Goal: Task Accomplishment & Management: Complete application form

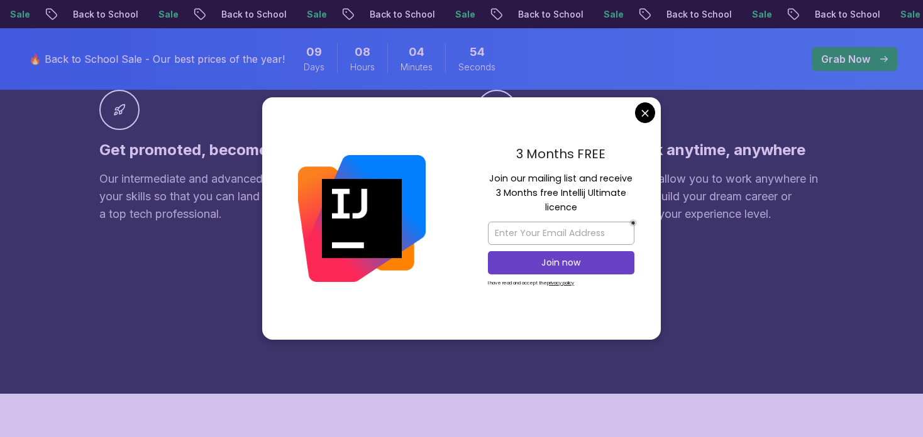
scroll to position [606, 0]
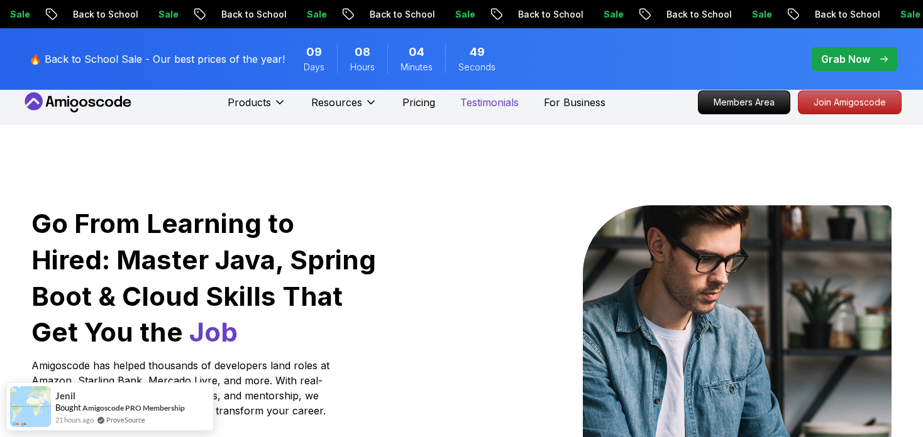
scroll to position [0, 0]
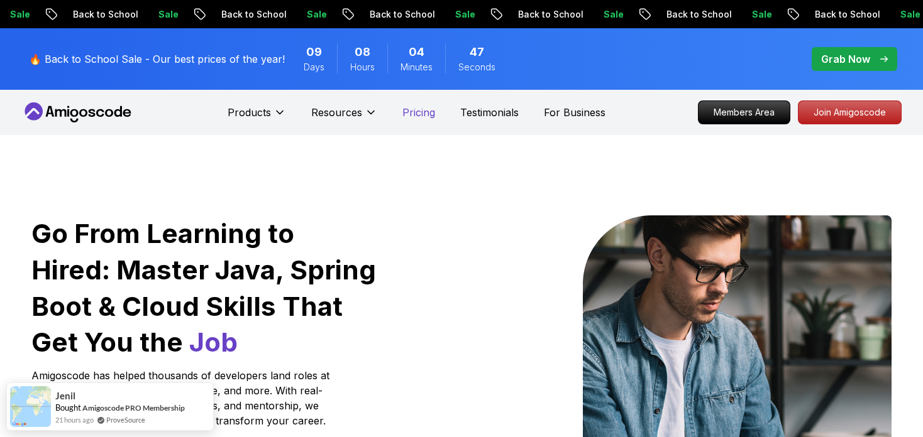
click at [405, 110] on p "Pricing" at bounding box center [418, 112] width 33 height 15
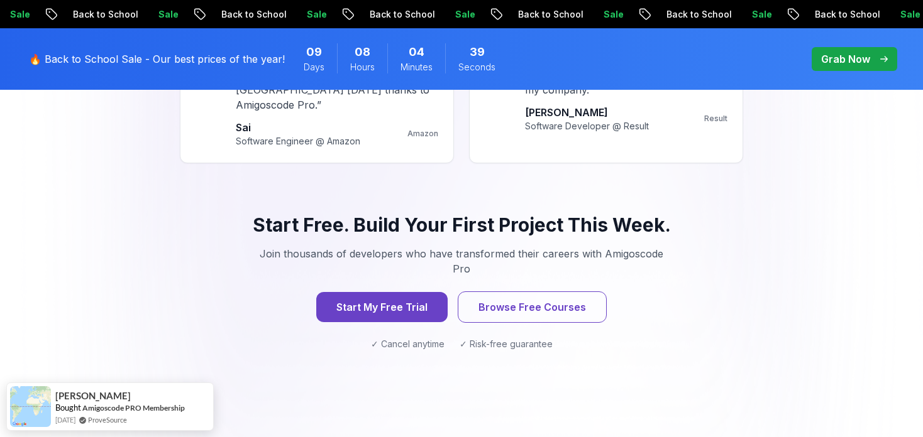
scroll to position [1320, 0]
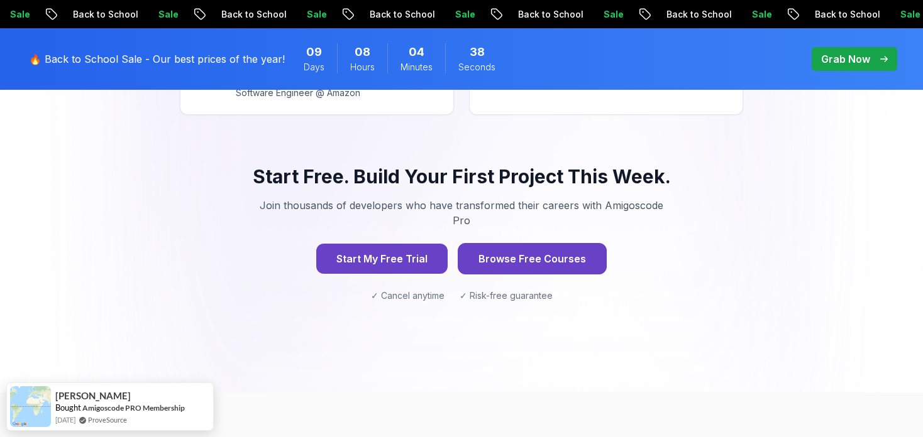
click at [575, 243] on button "Browse Free Courses" at bounding box center [532, 258] width 149 height 31
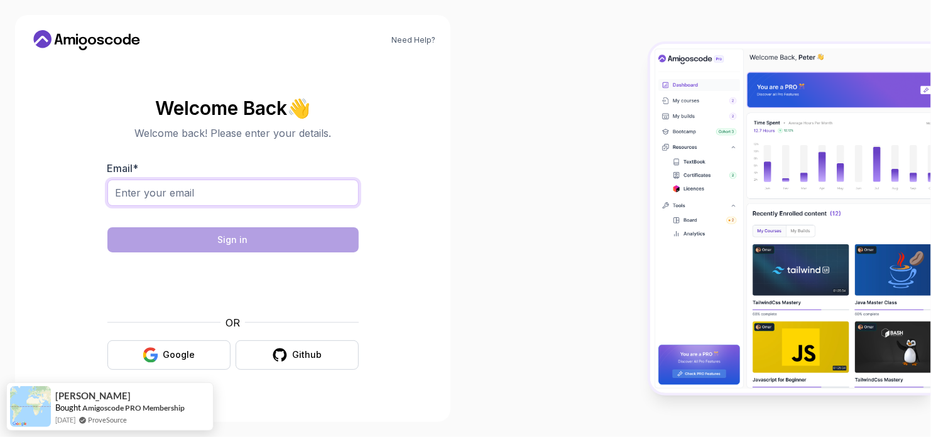
click at [195, 198] on input "Email *" at bounding box center [232, 193] width 251 height 26
type input "[EMAIL_ADDRESS][DOMAIN_NAME]"
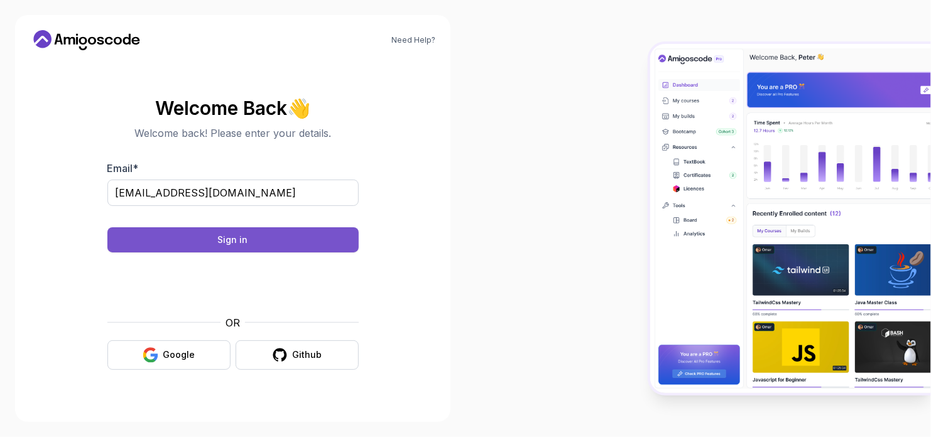
click at [182, 244] on button "Sign in" at bounding box center [232, 240] width 251 height 25
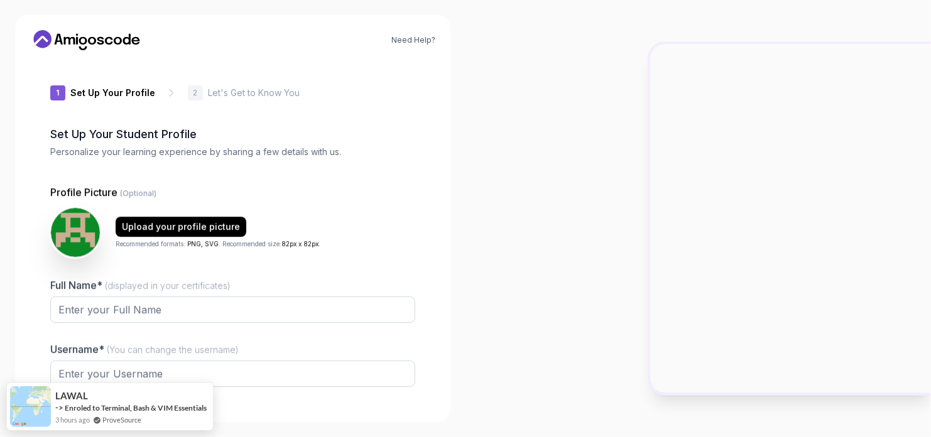
type input "briskgeckof9057"
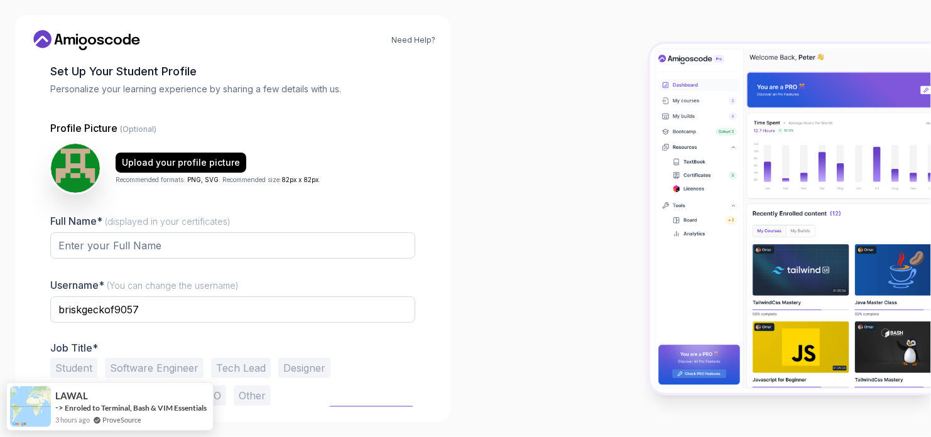
scroll to position [86, 0]
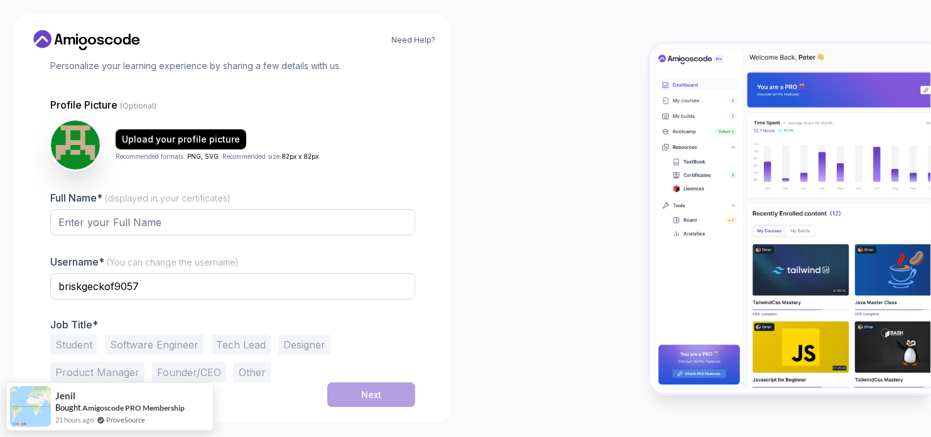
click at [172, 344] on button "Software Engineer" at bounding box center [154, 345] width 99 height 20
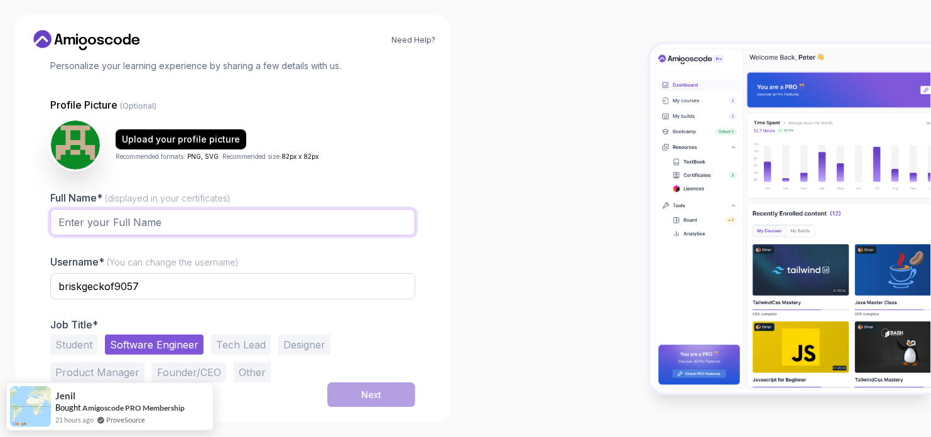
click at [153, 224] on input "Full Name* (displayed in your certificates)" at bounding box center [232, 222] width 365 height 26
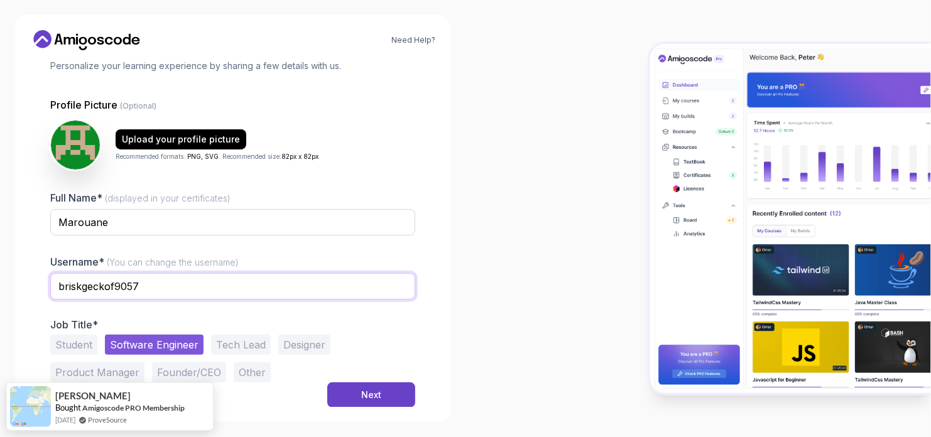
click at [156, 288] on input "briskgeckof9057" at bounding box center [232, 286] width 365 height 26
click at [138, 222] on input "Marouane" at bounding box center [232, 222] width 365 height 26
click at [109, 222] on input "Marouane QAFFSSAOUI" at bounding box center [232, 222] width 365 height 26
drag, startPoint x: 109, startPoint y: 222, endPoint x: 42, endPoint y: 214, distance: 67.0
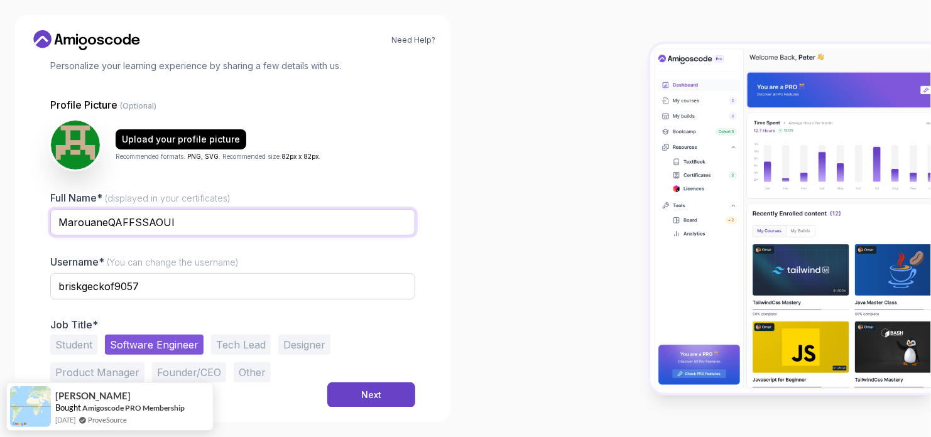
click at [42, 214] on div "1 Set Up Your Profile 1 Set Up Your Profile 2 Let's Get to Know You Set Up Your…" at bounding box center [232, 147] width 405 height 347
click at [141, 217] on input "QAFFSSAOUI" at bounding box center [232, 222] width 365 height 26
paste input "Marouane"
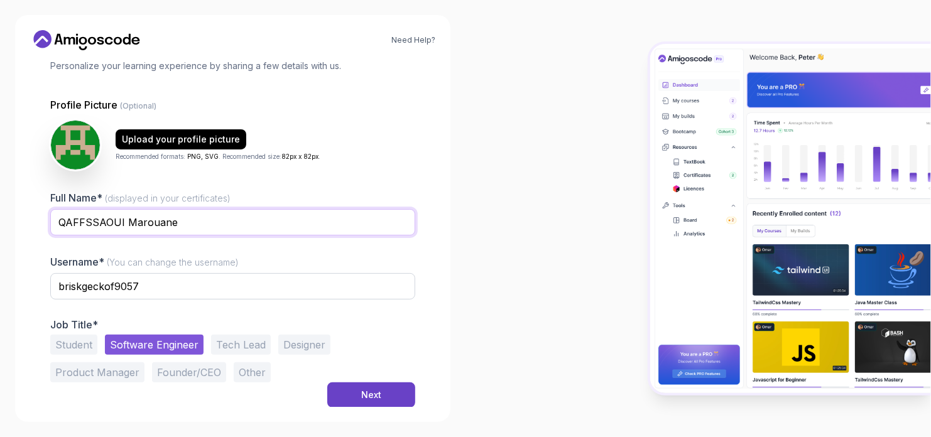
type input "QAFFSSAOUI Marouane"
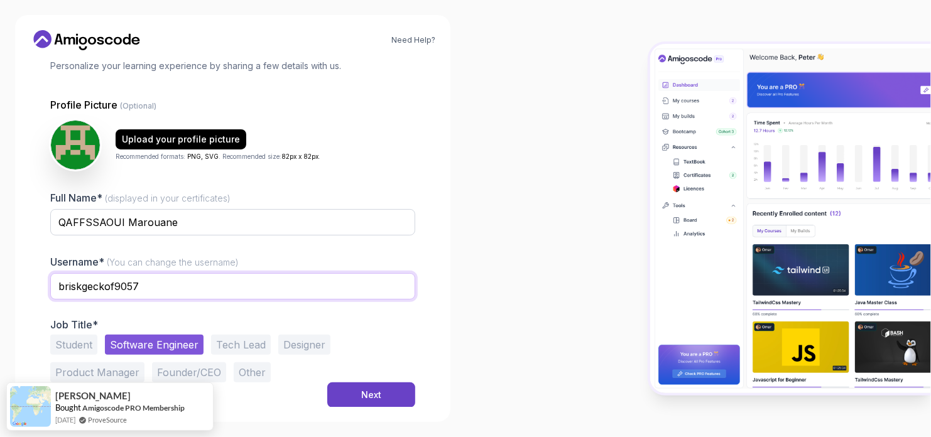
drag, startPoint x: 172, startPoint y: 288, endPoint x: 39, endPoint y: 291, distance: 133.3
click at [39, 291] on div "1 Set Up Your Profile 1 Set Up Your Profile 2 Let's Get to Know You Set Up Your…" at bounding box center [232, 147] width 405 height 347
type input "briskgeckof9057"
click at [148, 285] on input "briskgeckof9057" at bounding box center [232, 286] width 365 height 26
click at [361, 393] on div "Next" at bounding box center [371, 395] width 20 height 13
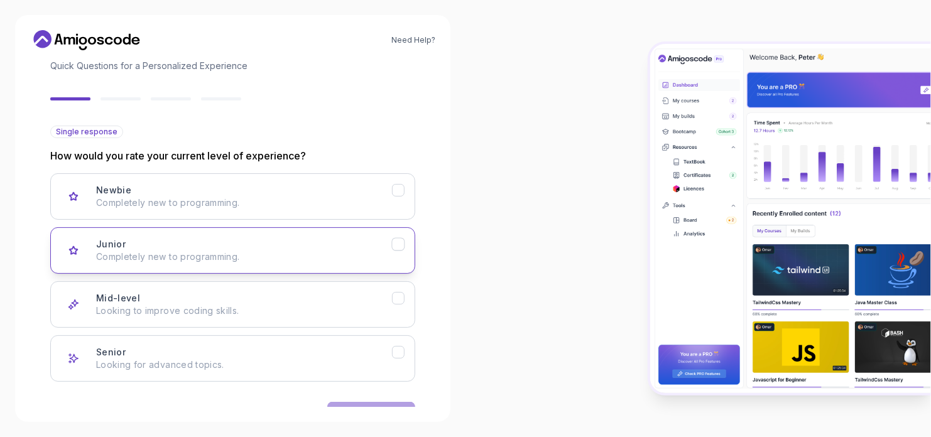
click at [245, 243] on div "Junior Completely new to programming." at bounding box center [244, 250] width 296 height 25
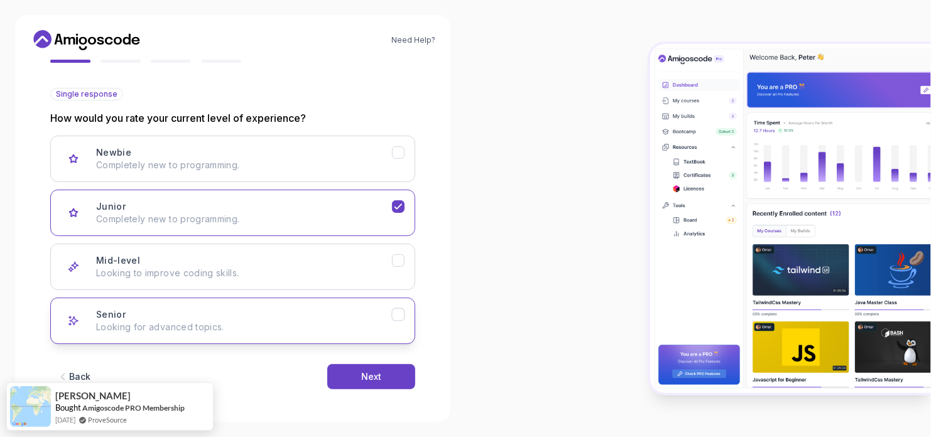
scroll to position [125, 0]
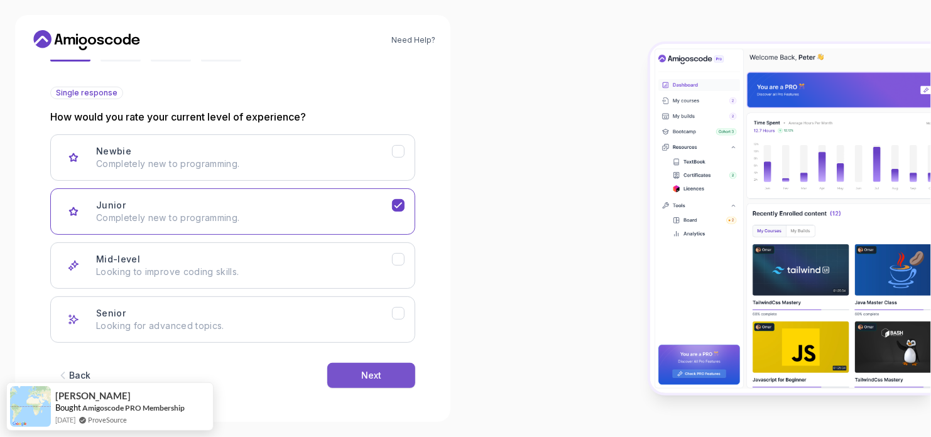
click at [370, 377] on div "Next" at bounding box center [371, 376] width 20 height 13
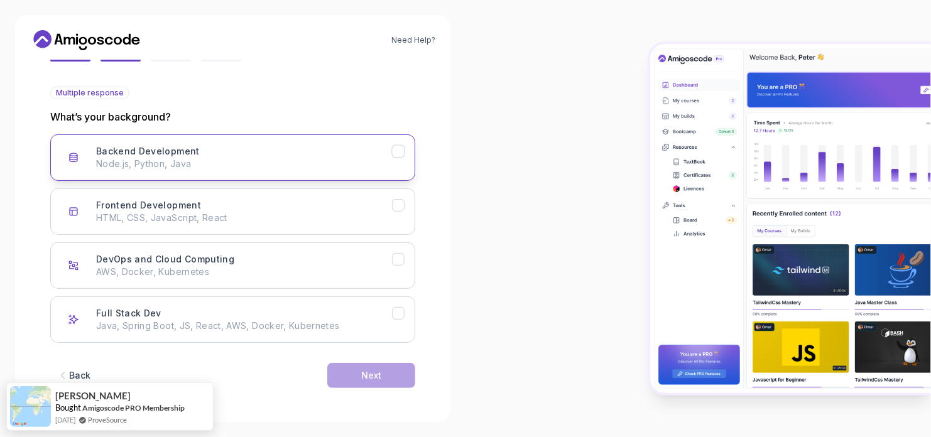
click at [226, 147] on div "Backend Development Node.js, Python, Java" at bounding box center [244, 157] width 296 height 25
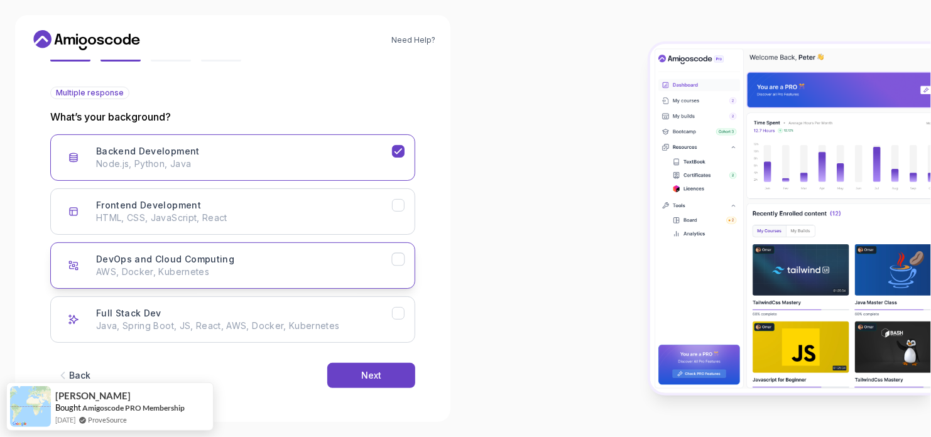
click at [238, 263] on div "DevOps and Cloud Computing AWS, Docker, Kubernetes" at bounding box center [244, 265] width 296 height 25
click at [234, 307] on div "Full Stack Dev Java, Spring Boot, JS, React, AWS, Docker, Kubernetes" at bounding box center [244, 319] width 296 height 25
click at [355, 376] on button "Next" at bounding box center [371, 375] width 88 height 25
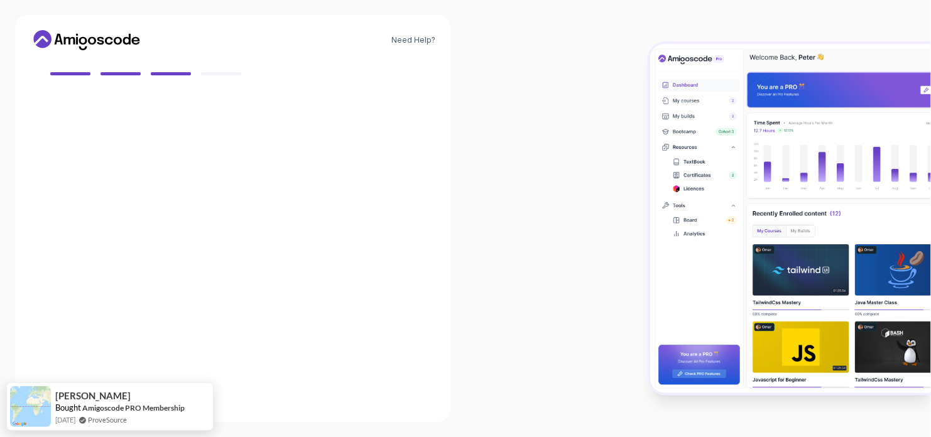
scroll to position [111, 0]
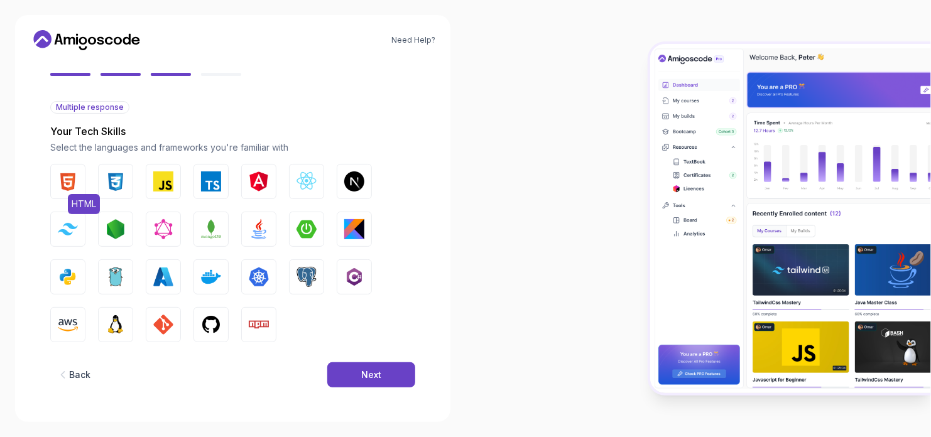
click at [78, 174] on button "HTML" at bounding box center [67, 181] width 35 height 35
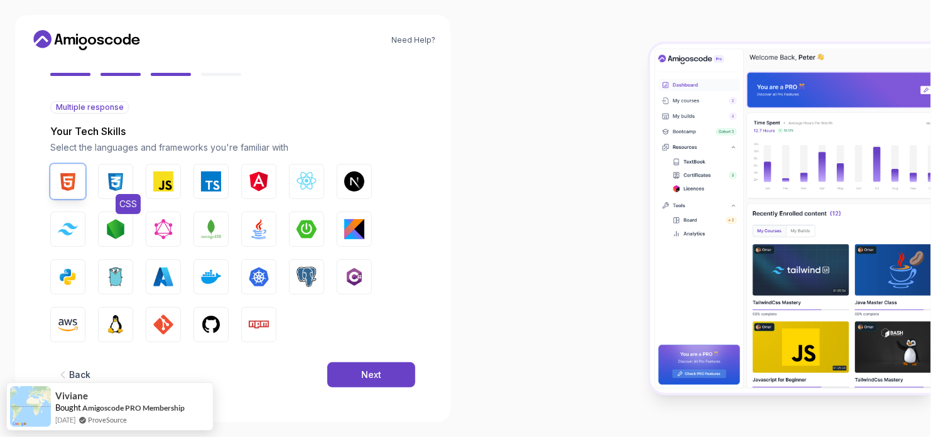
click at [114, 178] on img "button" at bounding box center [116, 182] width 20 height 20
click at [158, 185] on img "button" at bounding box center [163, 182] width 20 height 20
click at [204, 182] on img "button" at bounding box center [211, 182] width 20 height 20
click at [310, 178] on img "button" at bounding box center [307, 182] width 20 height 20
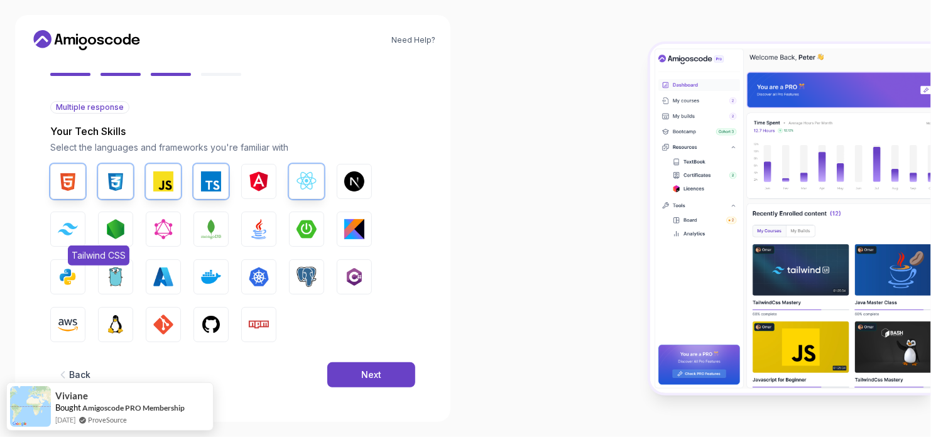
click at [75, 232] on img "button" at bounding box center [68, 229] width 20 height 12
click at [112, 321] on img "button" at bounding box center [116, 325] width 20 height 20
click at [211, 274] on img "button" at bounding box center [211, 277] width 20 height 20
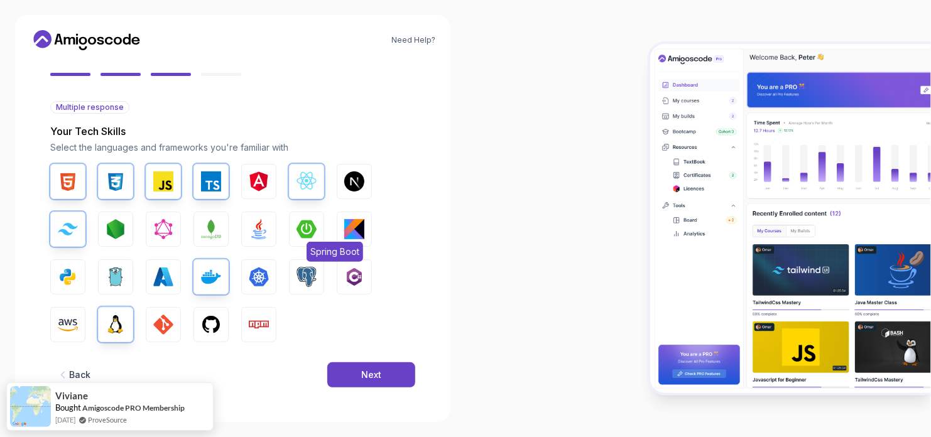
click at [307, 229] on img "button" at bounding box center [307, 229] width 20 height 20
click at [168, 330] on img "button" at bounding box center [163, 325] width 20 height 20
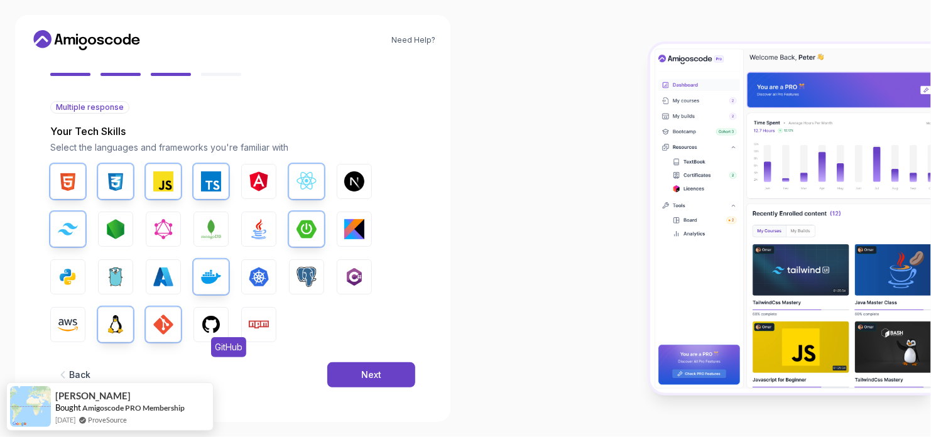
click at [210, 322] on img "button" at bounding box center [211, 325] width 20 height 20
click at [261, 233] on img "button" at bounding box center [259, 229] width 20 height 20
click at [363, 371] on div "Next" at bounding box center [371, 375] width 20 height 13
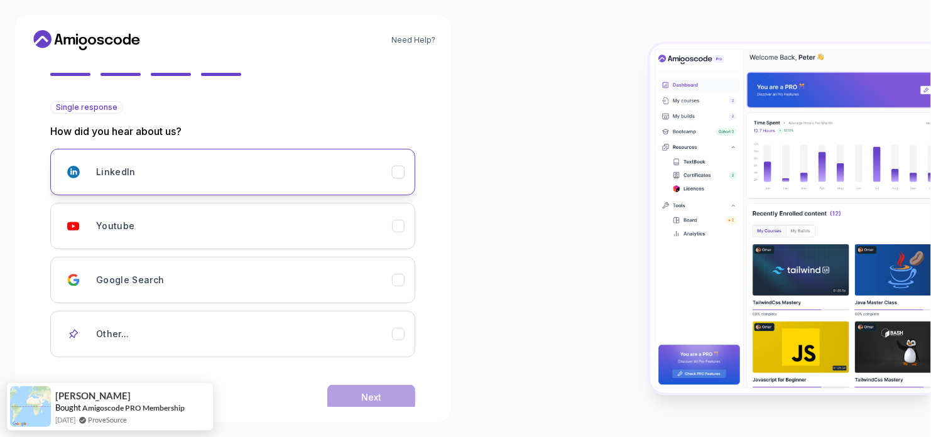
scroll to position [133, 0]
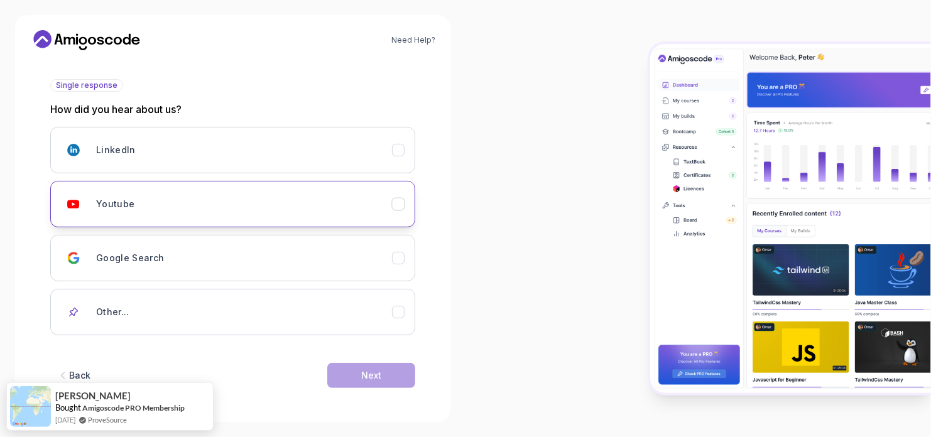
click at [337, 209] on div "Youtube" at bounding box center [244, 204] width 296 height 25
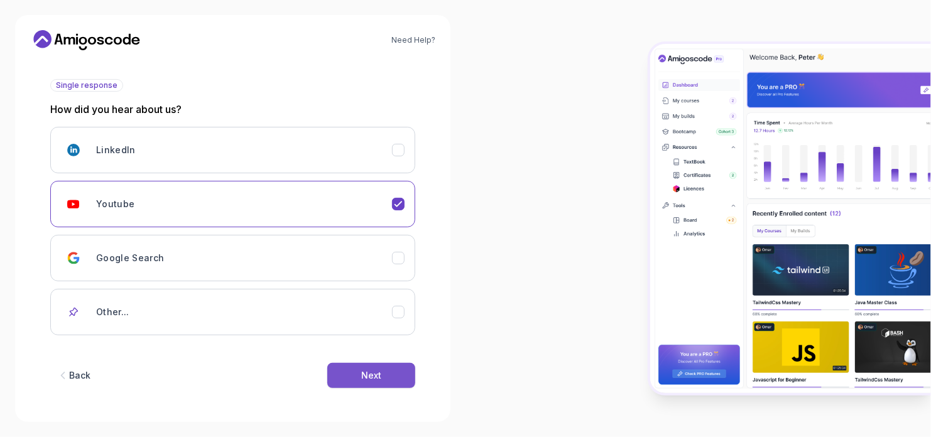
click at [376, 366] on button "Next" at bounding box center [371, 375] width 88 height 25
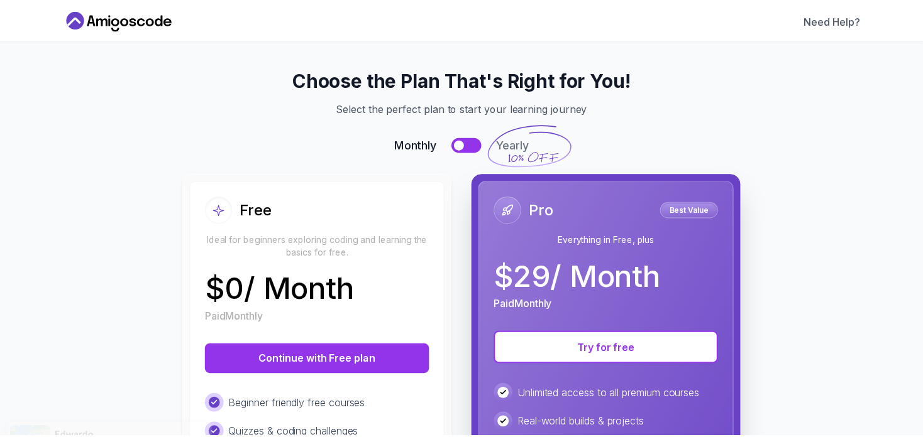
scroll to position [0, 0]
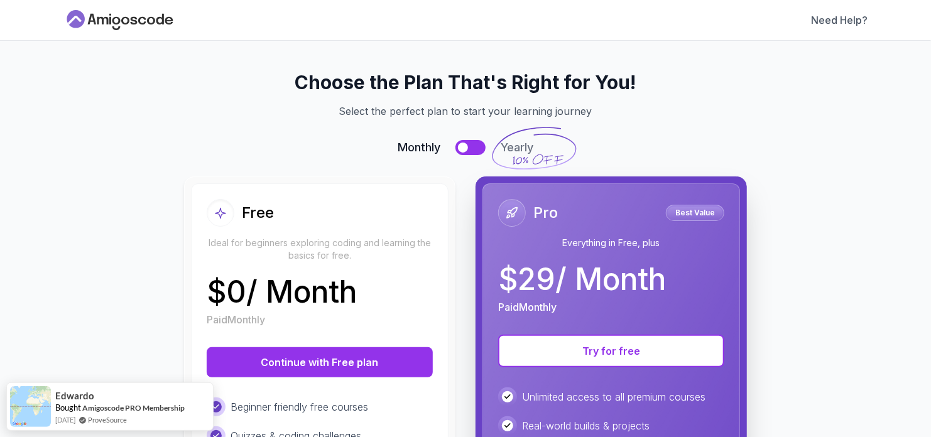
click at [135, 15] on icon at bounding box center [119, 20] width 113 height 20
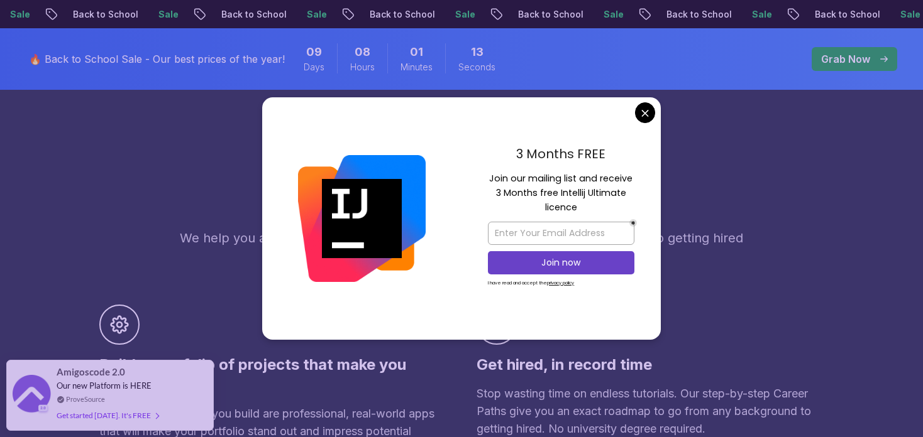
scroll to position [691, 0]
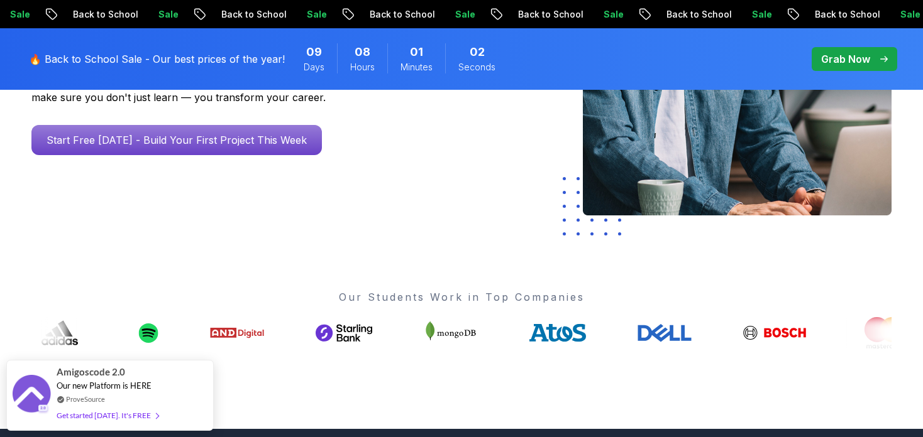
scroll to position [0, 0]
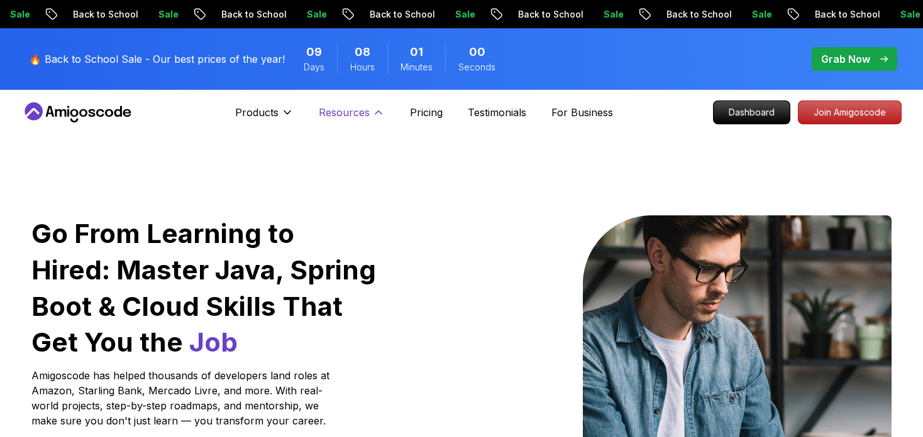
click at [354, 113] on p "Resources" at bounding box center [344, 112] width 51 height 15
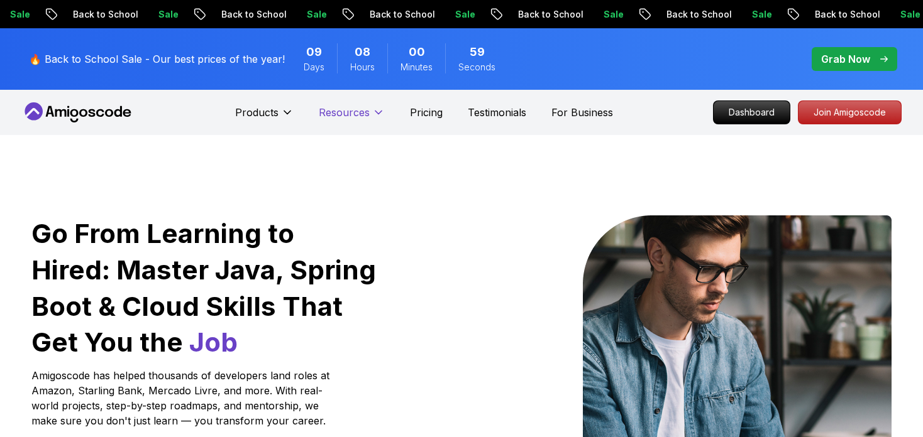
click at [354, 113] on p "Resources" at bounding box center [344, 112] width 51 height 15
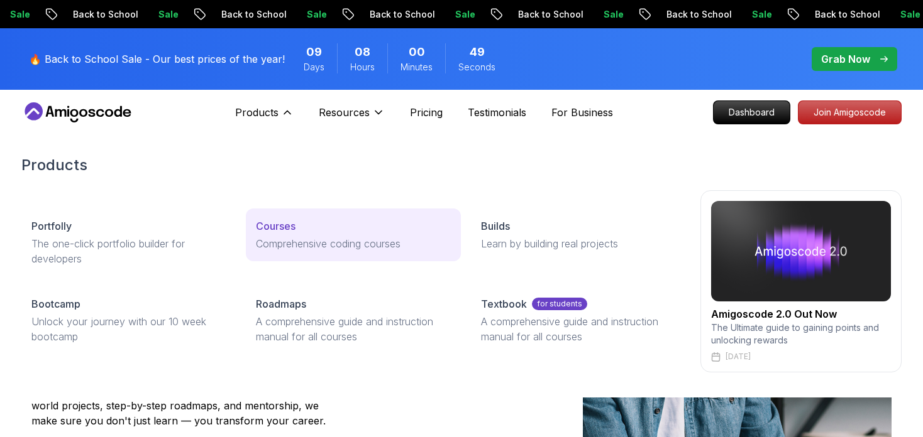
click at [286, 240] on p "Comprehensive coding courses" at bounding box center [353, 243] width 194 height 15
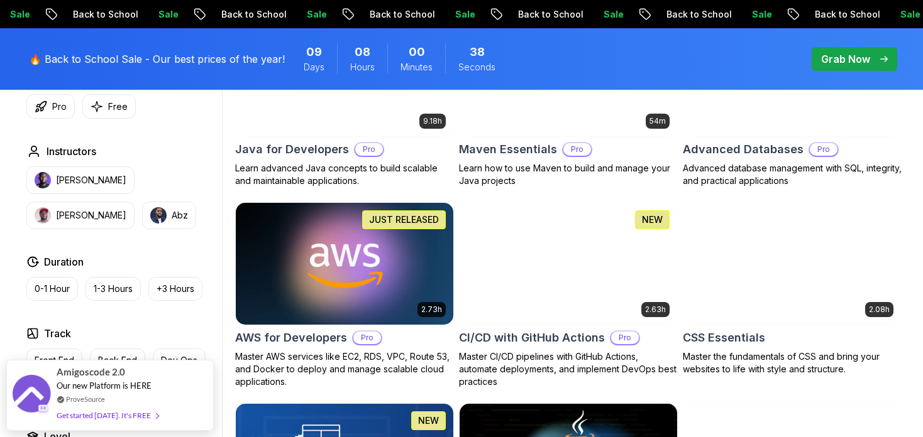
scroll to position [817, 0]
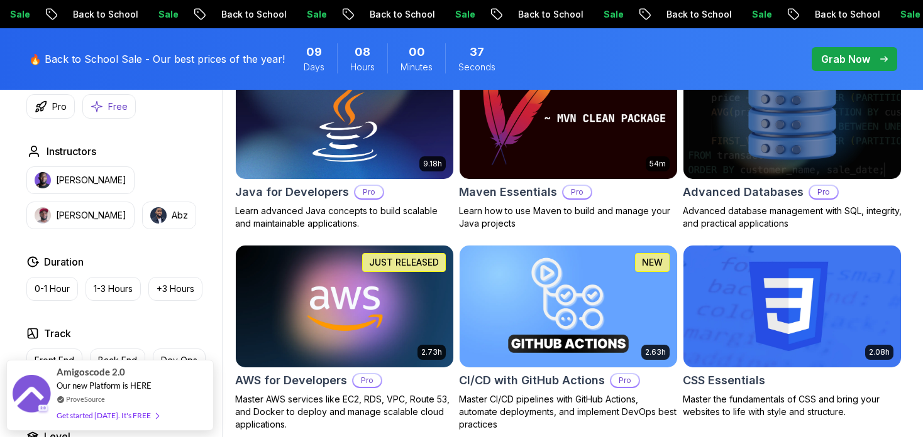
click at [112, 109] on p "Free" at bounding box center [117, 107] width 19 height 13
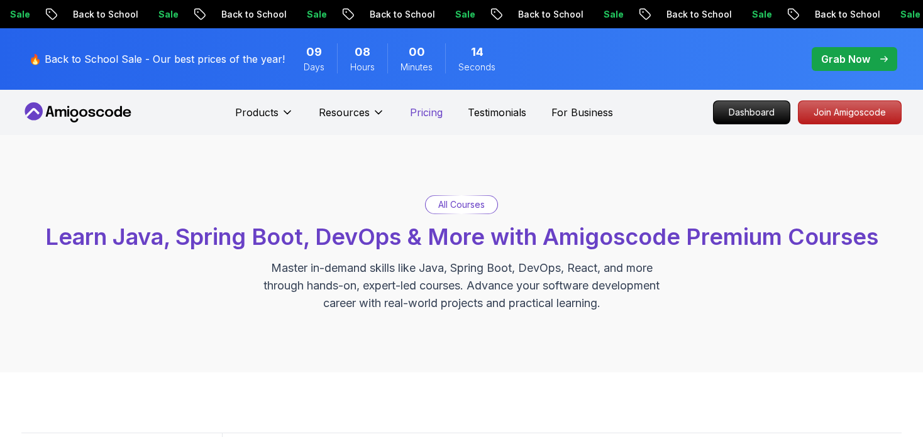
click at [437, 112] on p "Pricing" at bounding box center [426, 112] width 33 height 15
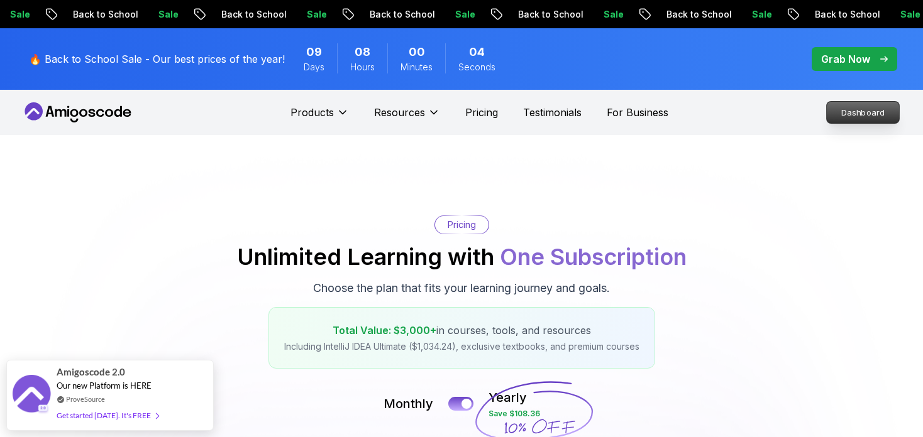
click at [828, 104] on p "Dashboard" at bounding box center [862, 112] width 72 height 21
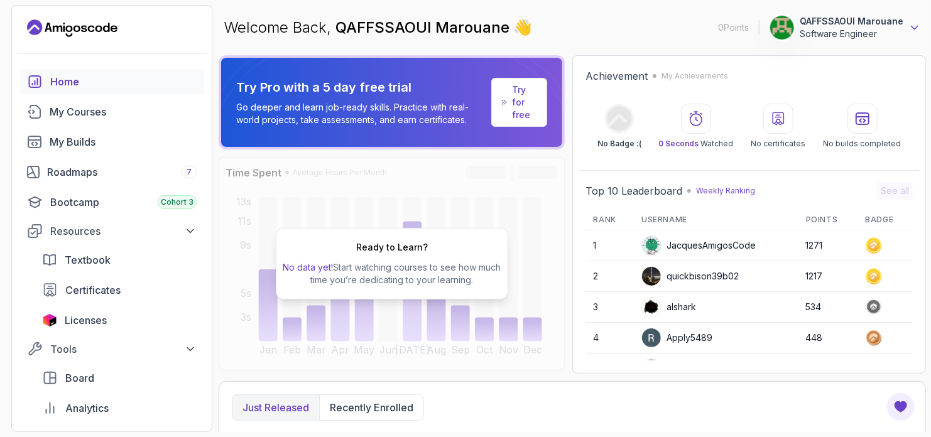
click at [914, 26] on icon at bounding box center [915, 27] width 13 height 13
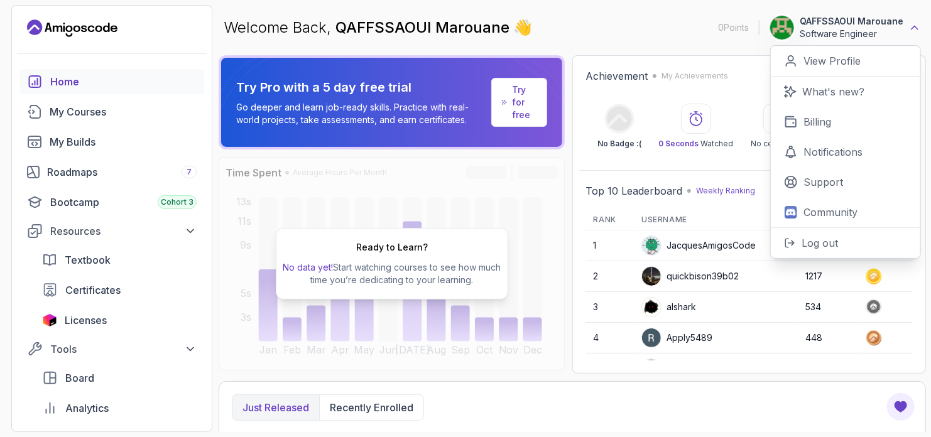
click at [914, 26] on icon at bounding box center [915, 27] width 13 height 13
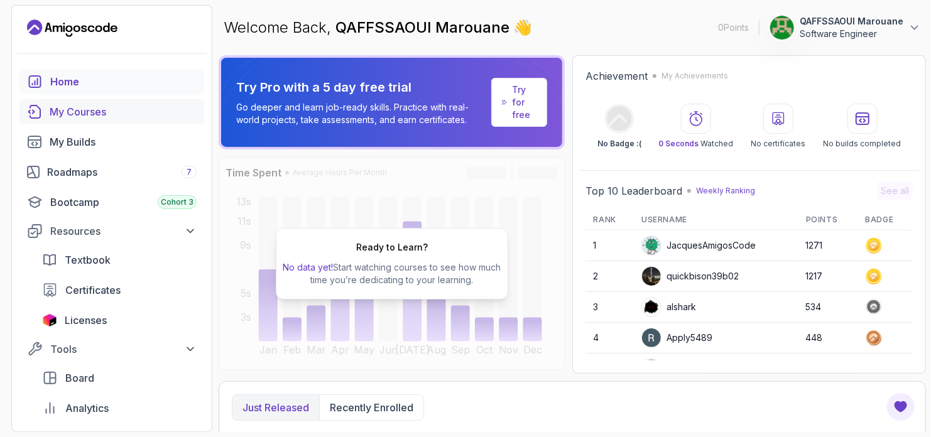
click at [90, 118] on div "My Courses" at bounding box center [123, 111] width 147 height 15
